Goal: Transaction & Acquisition: Purchase product/service

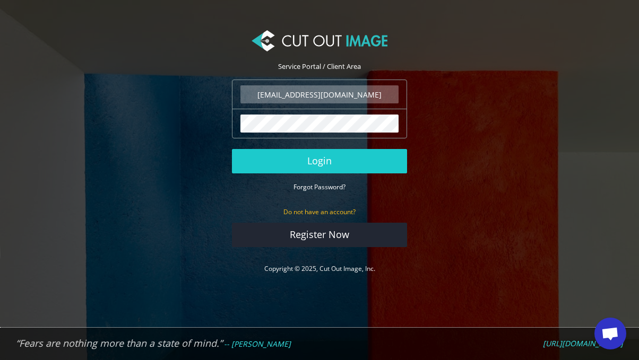
type input "[EMAIL_ADDRESS][DOMAIN_NAME]"
click at [319, 161] on button "Login" at bounding box center [319, 161] width 175 height 24
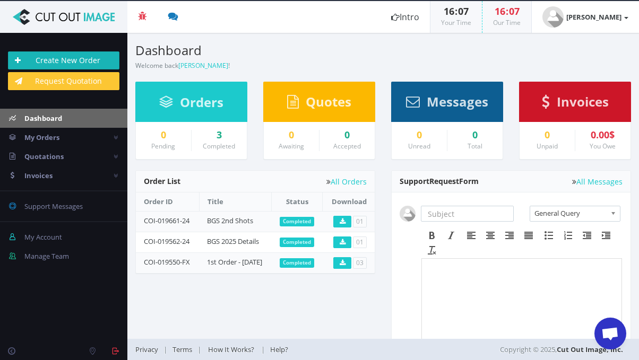
click at [91, 58] on link "Create New Order" at bounding box center [63, 60] width 111 height 18
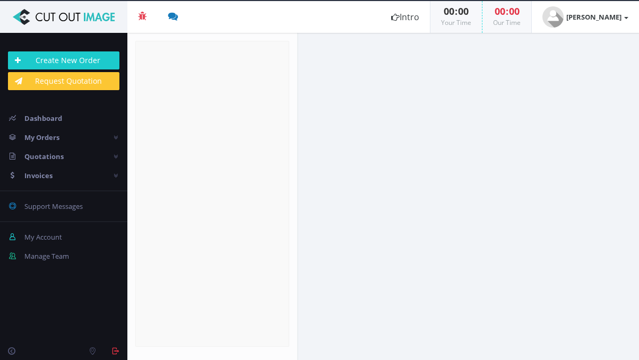
radio input "true"
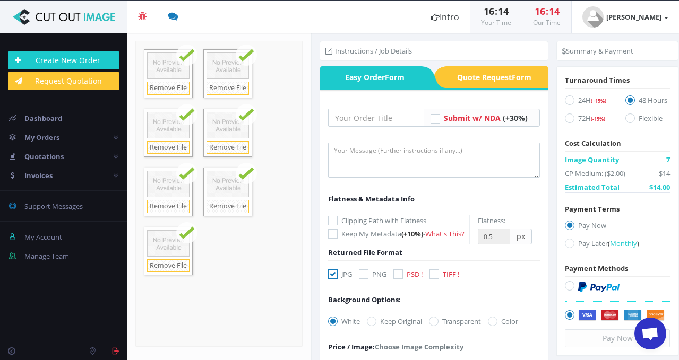
click at [565, 103] on icon at bounding box center [570, 101] width 10 height 10
click at [567, 103] on input "24H (+15%)" at bounding box center [570, 100] width 7 height 7
radio input "true"
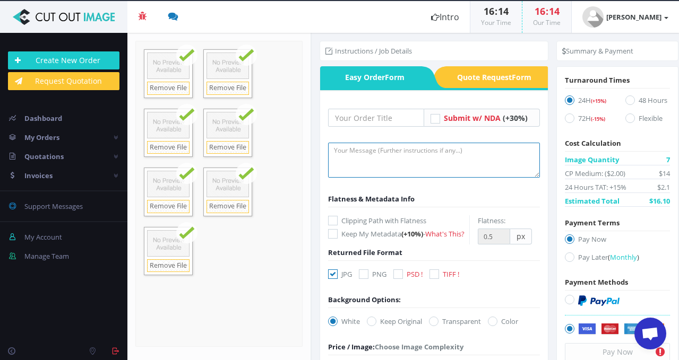
click at [371, 154] on textarea at bounding box center [434, 160] width 212 height 35
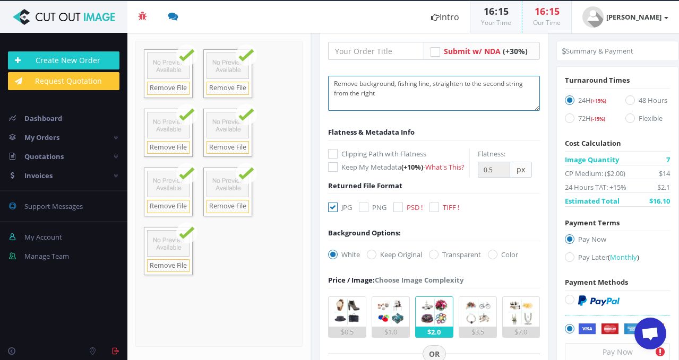
scroll to position [71, 0]
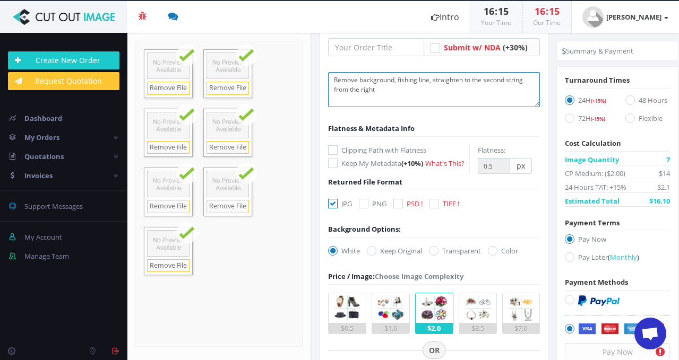
type textarea "Remove background, fishing line, straighten to the second string from the right"
click at [403, 209] on icon at bounding box center [398, 204] width 10 height 10
click at [403, 207] on input "PSD !" at bounding box center [399, 204] width 7 height 7
checkbox input "true"
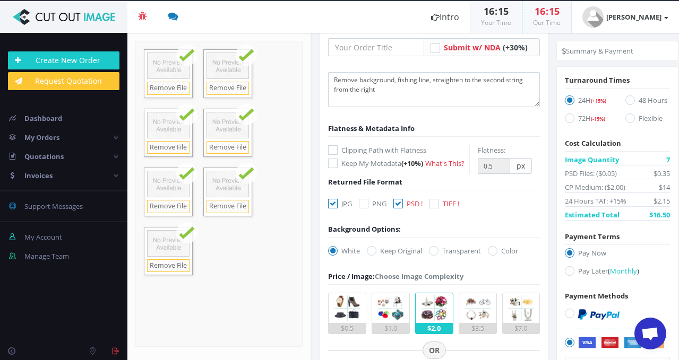
click at [362, 209] on icon at bounding box center [364, 204] width 10 height 10
click at [362, 207] on input "PNG" at bounding box center [364, 204] width 7 height 7
checkbox input "true"
click at [333, 209] on icon at bounding box center [333, 204] width 10 height 10
click at [333, 207] on input "JPG" at bounding box center [334, 204] width 7 height 7
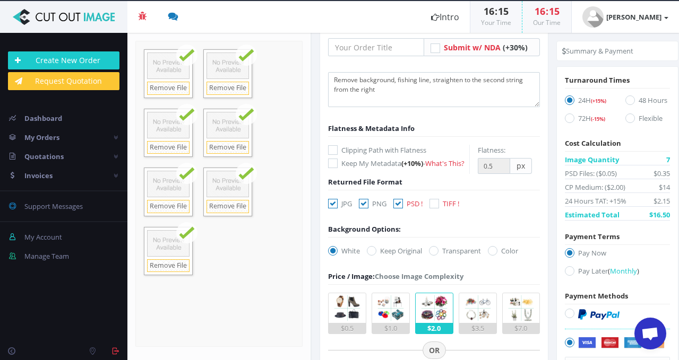
checkbox input "false"
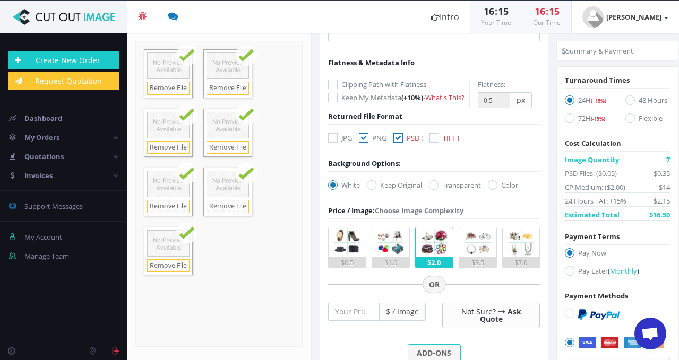
scroll to position [137, 0]
click at [438, 189] on icon at bounding box center [434, 185] width 10 height 10
click at [438, 188] on input "Transparent" at bounding box center [434, 184] width 7 height 7
radio input "true"
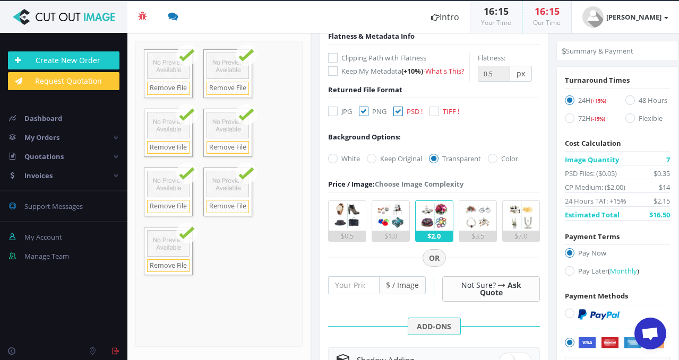
scroll to position [164, 0]
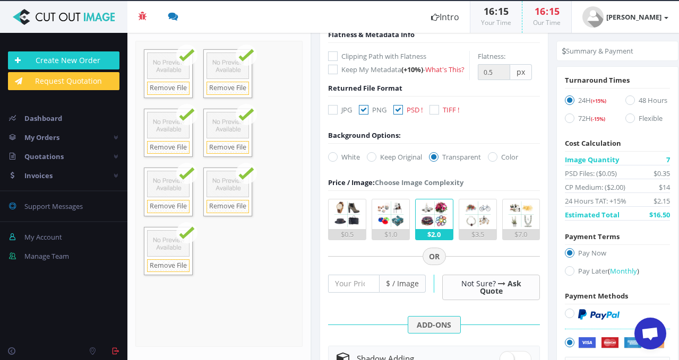
click at [364, 115] on icon at bounding box center [364, 110] width 10 height 10
click at [364, 114] on input "PNG" at bounding box center [364, 110] width 7 height 7
click at [365, 115] on icon at bounding box center [364, 110] width 10 height 10
click at [365, 114] on input "PNG" at bounding box center [364, 110] width 7 height 7
checkbox input "true"
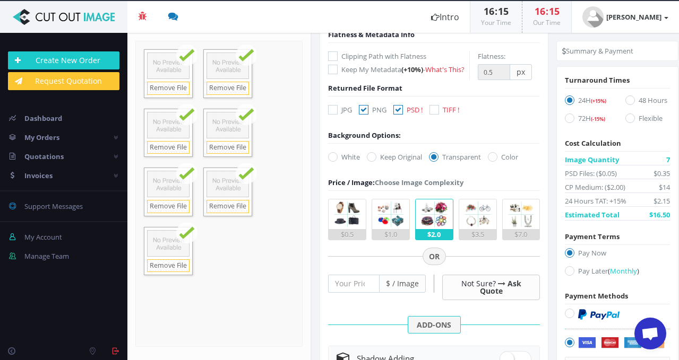
click at [397, 115] on icon at bounding box center [398, 110] width 10 height 10
click at [397, 114] on input "PSD !" at bounding box center [399, 110] width 7 height 7
checkbox input "false"
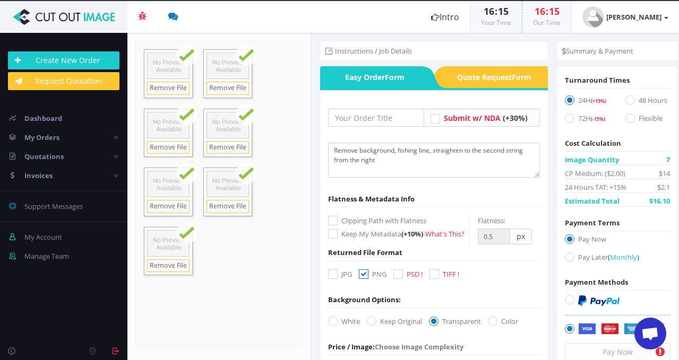
scroll to position [0, 0]
click at [394, 162] on textarea "Remove background, fishing line, straighten to the second string from the right" at bounding box center [434, 160] width 212 height 35
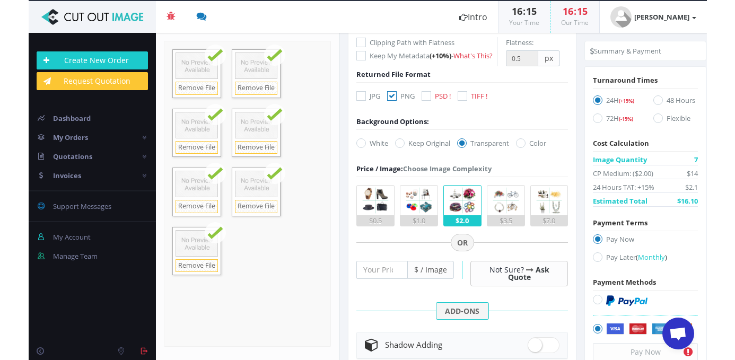
scroll to position [205, 0]
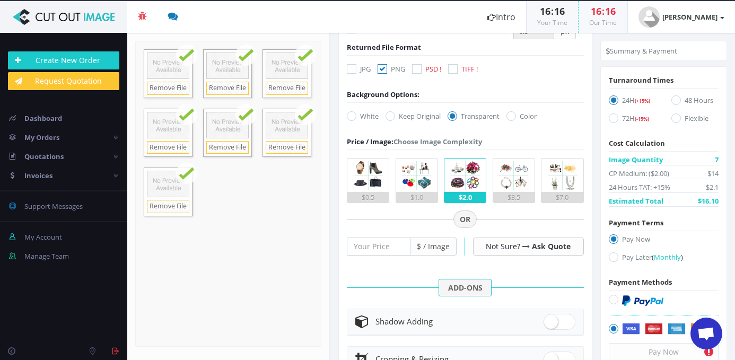
type textarea "Remove background, fishing line, straighten to the second string from the right."
click at [611, 256] on icon at bounding box center [614, 258] width 10 height 10
click at [612, 256] on input "Pay Later ( Monthly )" at bounding box center [615, 257] width 7 height 7
radio input "true"
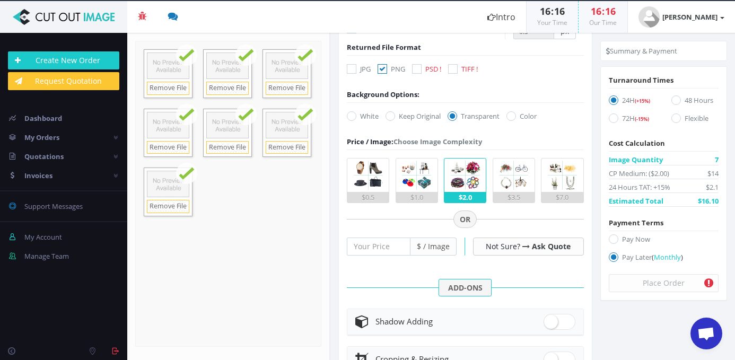
click at [608, 233] on div "Turnaround Times 24H (+15%) 48 Hours 72H (-15%) Cost Calculation Image Quantity…" at bounding box center [664, 184] width 126 height 218
click at [610, 239] on icon at bounding box center [614, 240] width 10 height 10
click at [612, 239] on input "Pay Now" at bounding box center [615, 239] width 7 height 7
radio input "true"
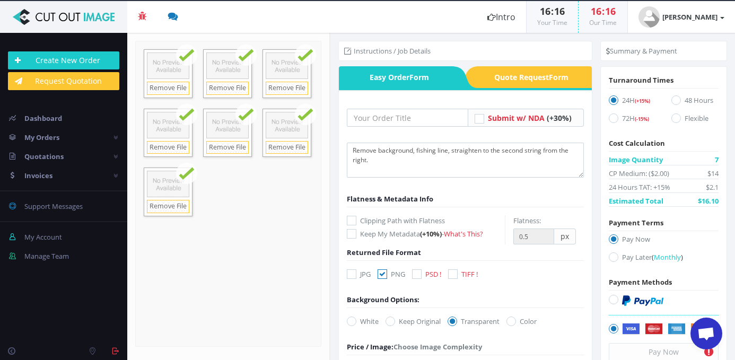
scroll to position [0, 0]
click at [388, 118] on input "text" at bounding box center [408, 118] width 122 height 18
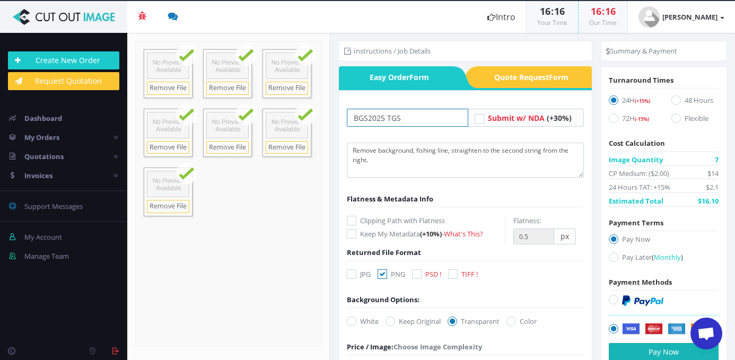
type input "BGS2025 TGS"
click at [626, 352] on button "Pay Now" at bounding box center [664, 352] width 110 height 18
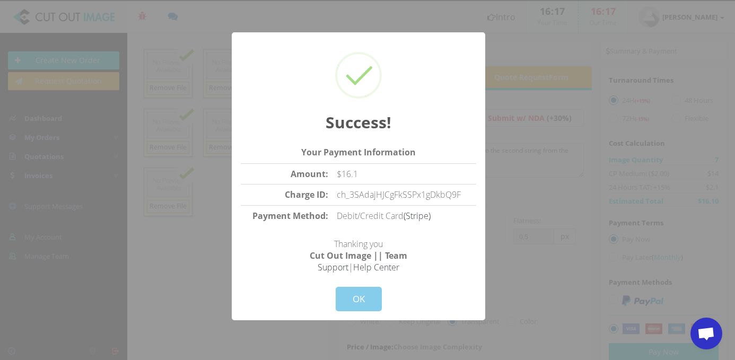
click at [366, 301] on button "OK" at bounding box center [359, 299] width 46 height 24
